Goal: Transaction & Acquisition: Download file/media

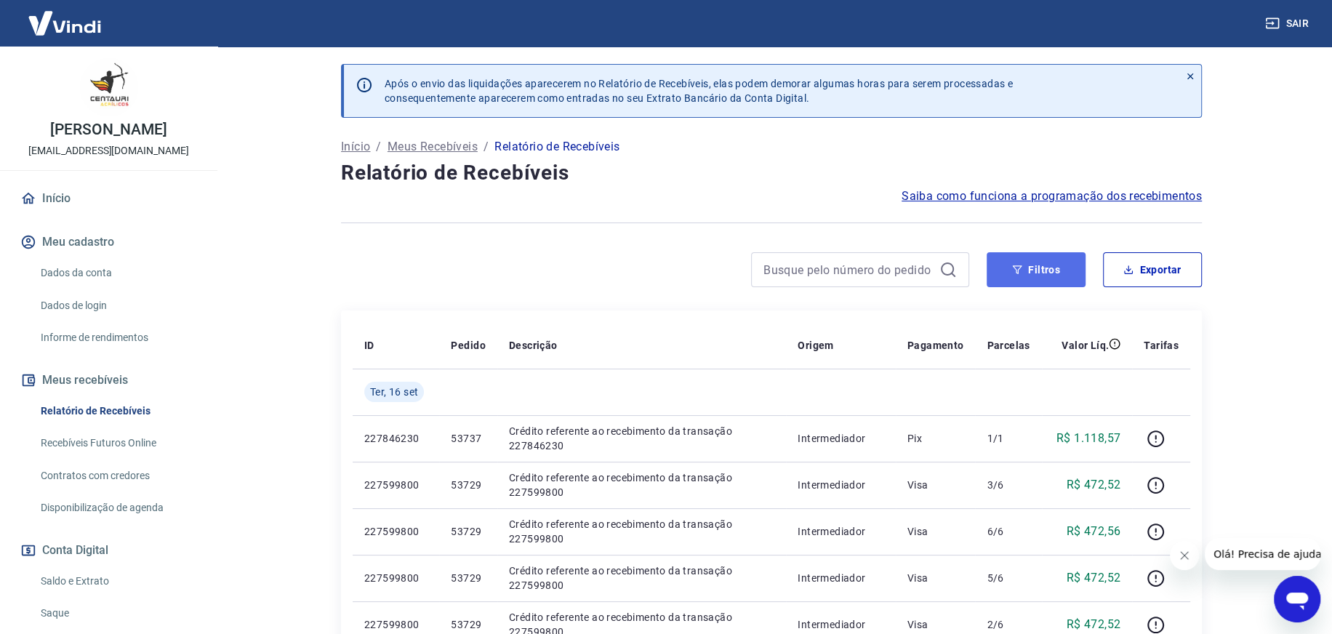
click at [1030, 265] on button "Filtros" at bounding box center [1035, 269] width 99 height 35
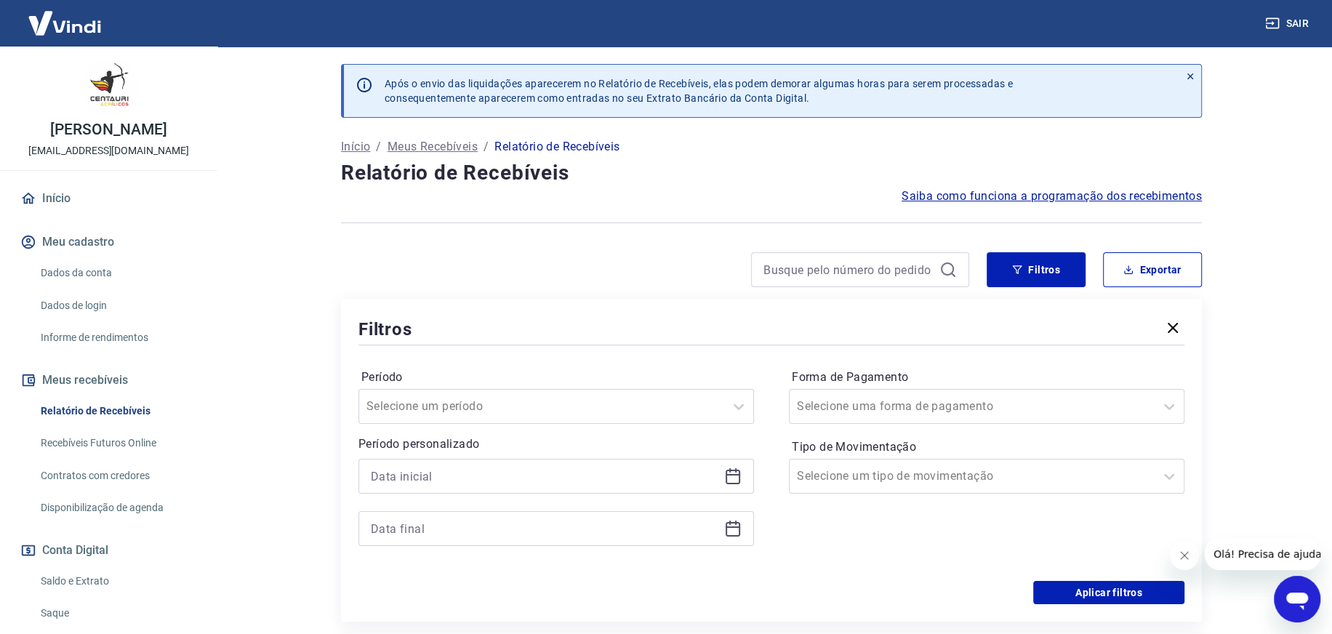
click at [728, 475] on icon at bounding box center [732, 474] width 15 height 1
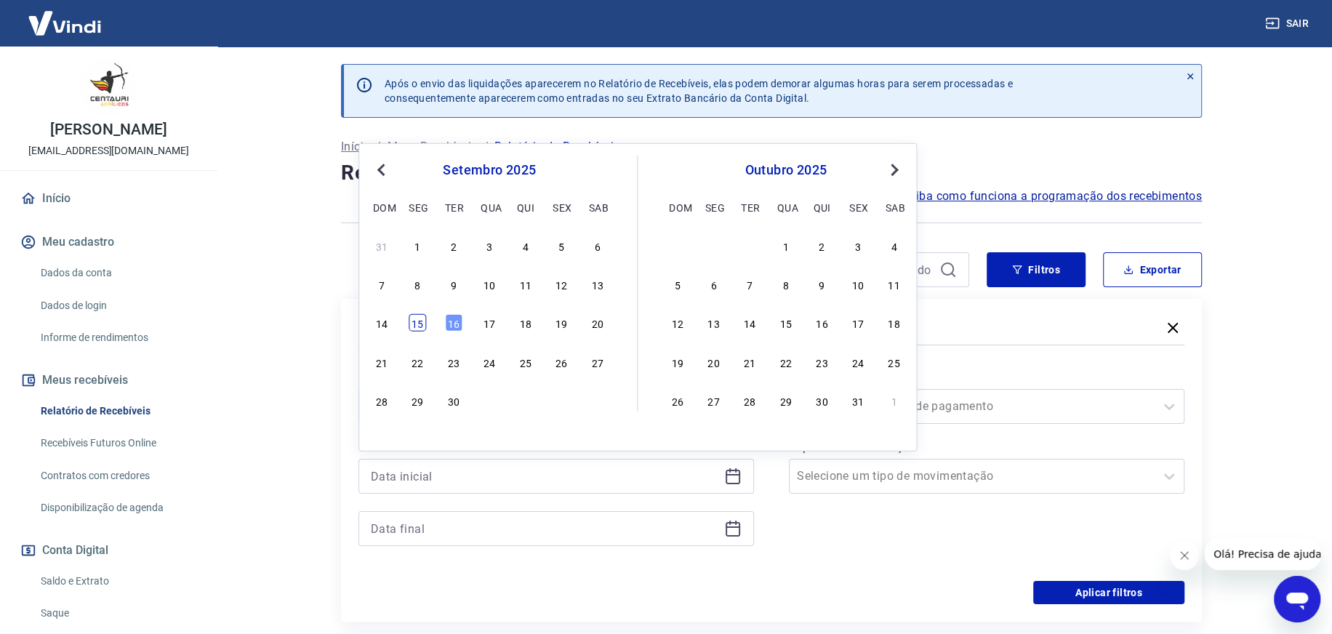
click at [418, 320] on div "15" at bounding box center [416, 322] width 17 height 17
type input "[DATE]"
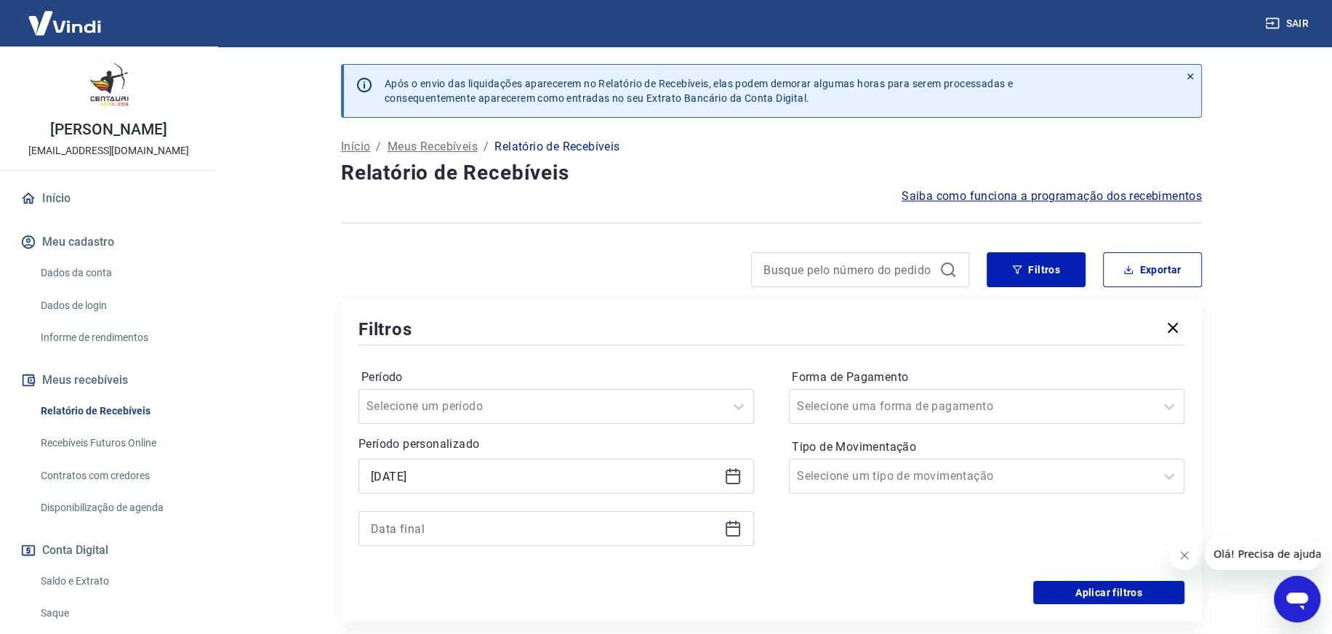
click at [731, 528] on icon at bounding box center [732, 528] width 17 height 17
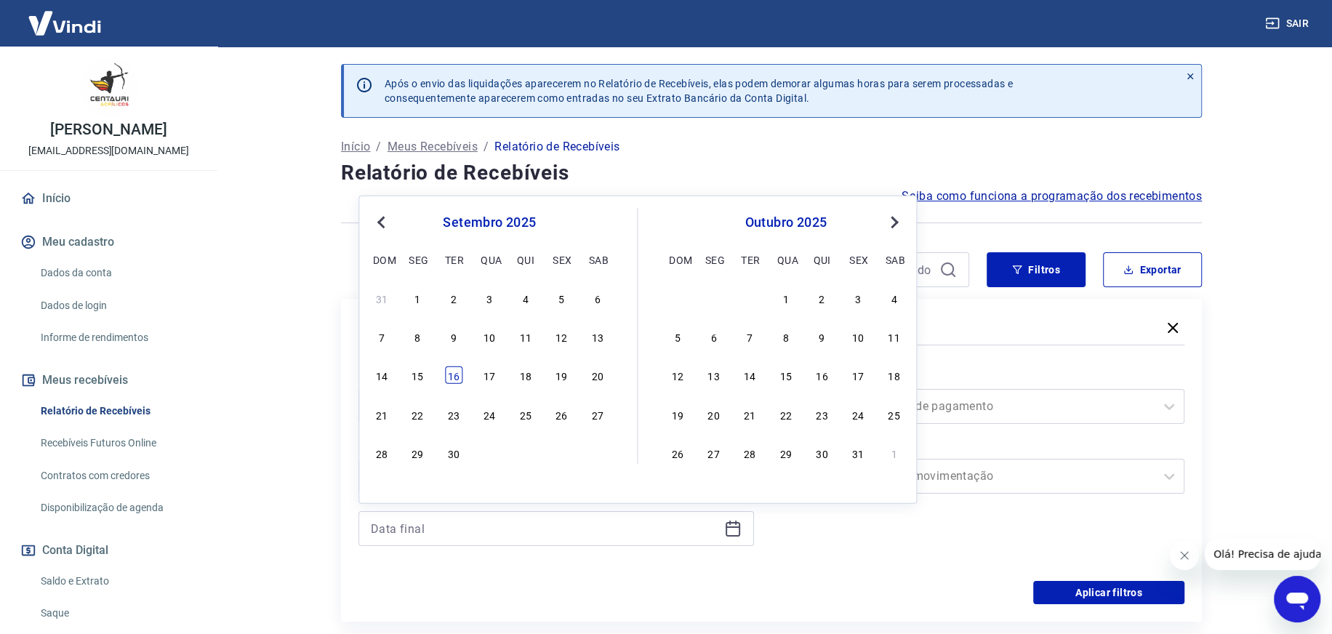
click at [456, 374] on div "16" at bounding box center [453, 374] width 17 height 17
type input "[DATE]"
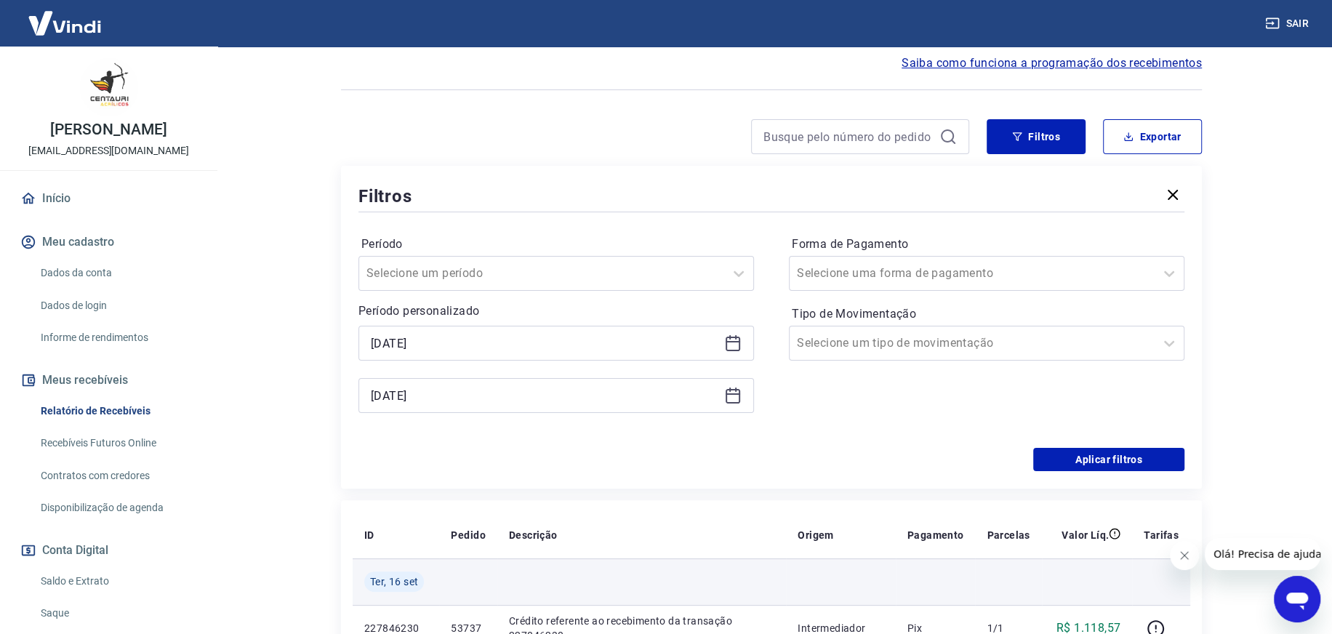
scroll to position [145, 0]
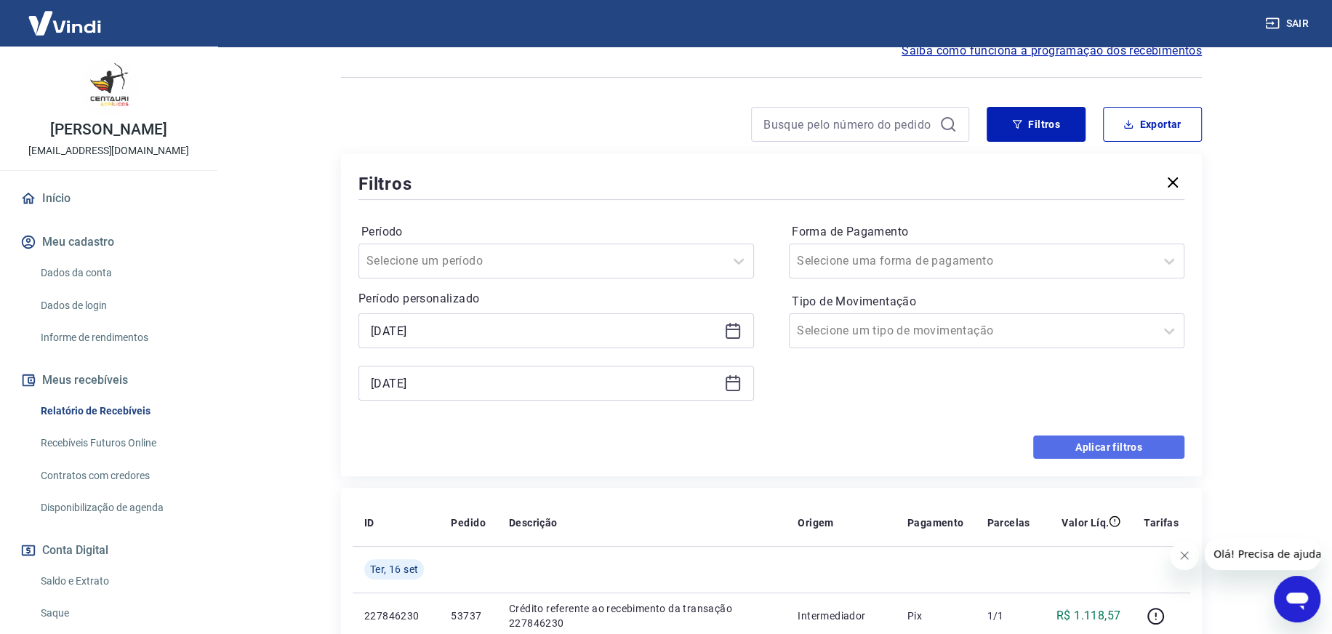
click at [1125, 444] on button "Aplicar filtros" at bounding box center [1108, 446] width 151 height 23
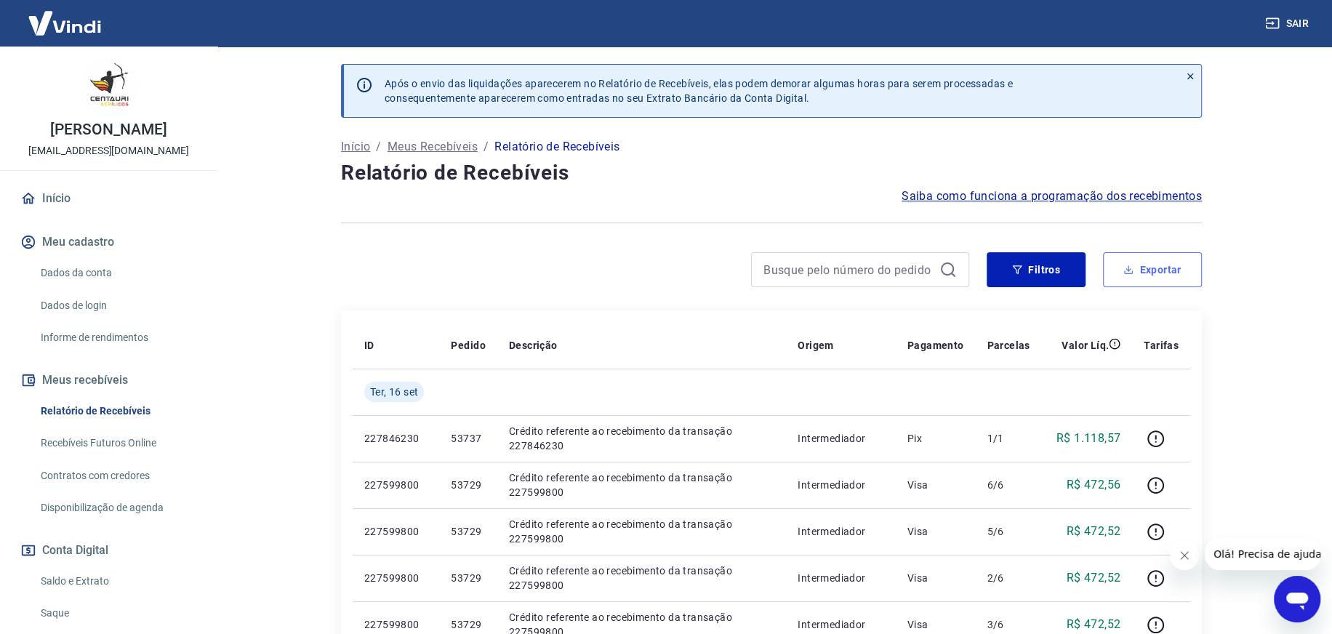
click at [1141, 271] on button "Exportar" at bounding box center [1152, 269] width 99 height 35
type input "[DATE]"
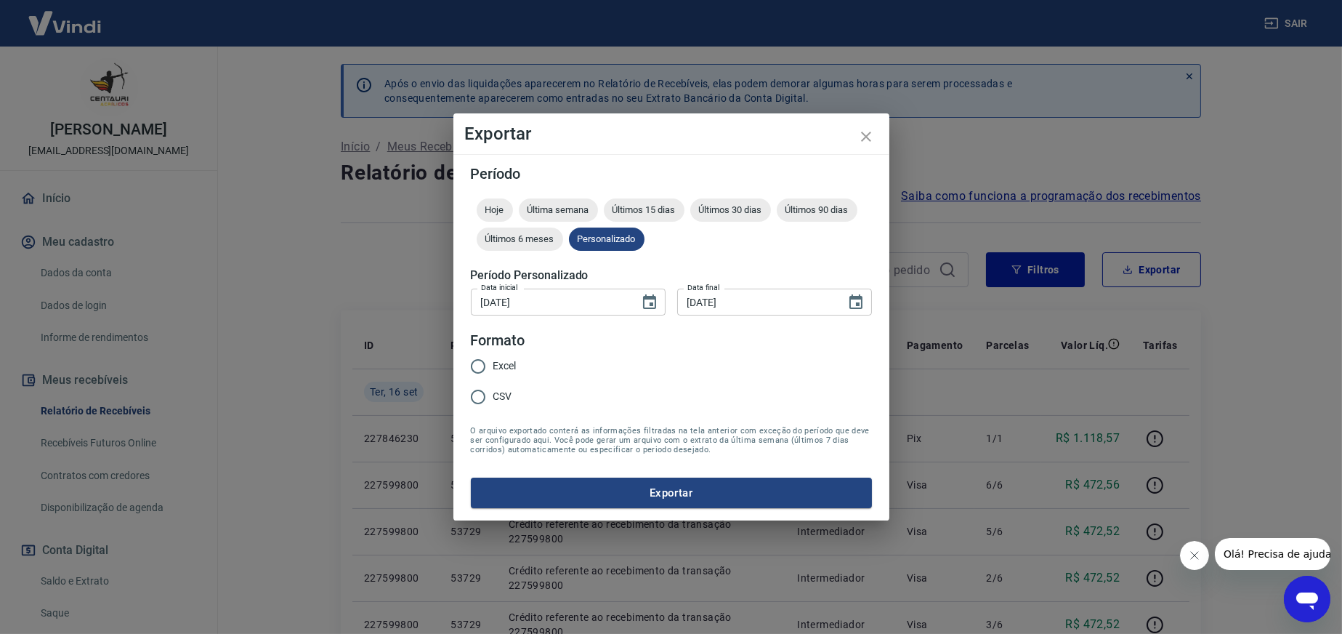
click at [475, 393] on input "CSV" at bounding box center [478, 397] width 31 height 31
radio input "true"
click at [661, 491] on button "Exportar" at bounding box center [671, 493] width 401 height 31
